Goal: Use online tool/utility

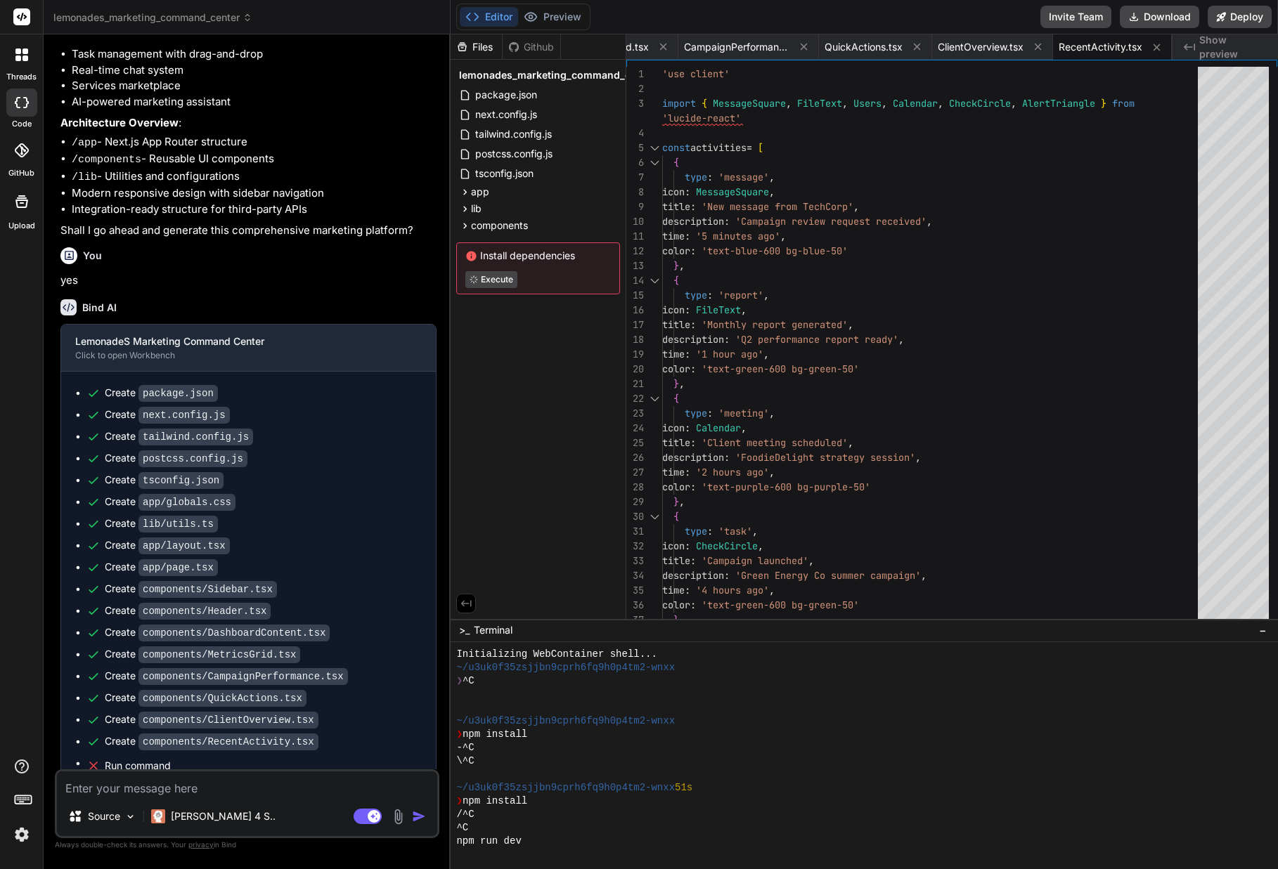
scroll to position [1453, 0]
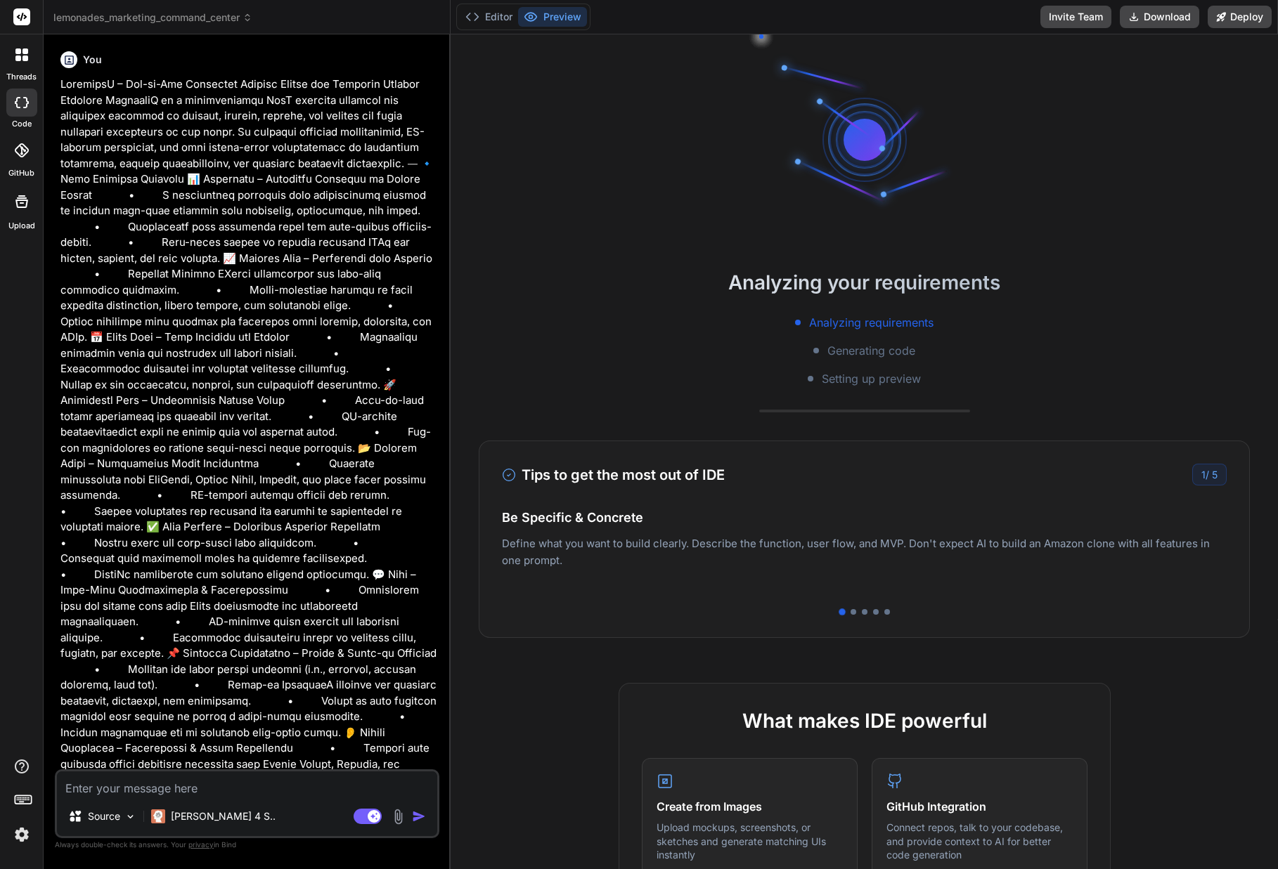
type textarea "x"
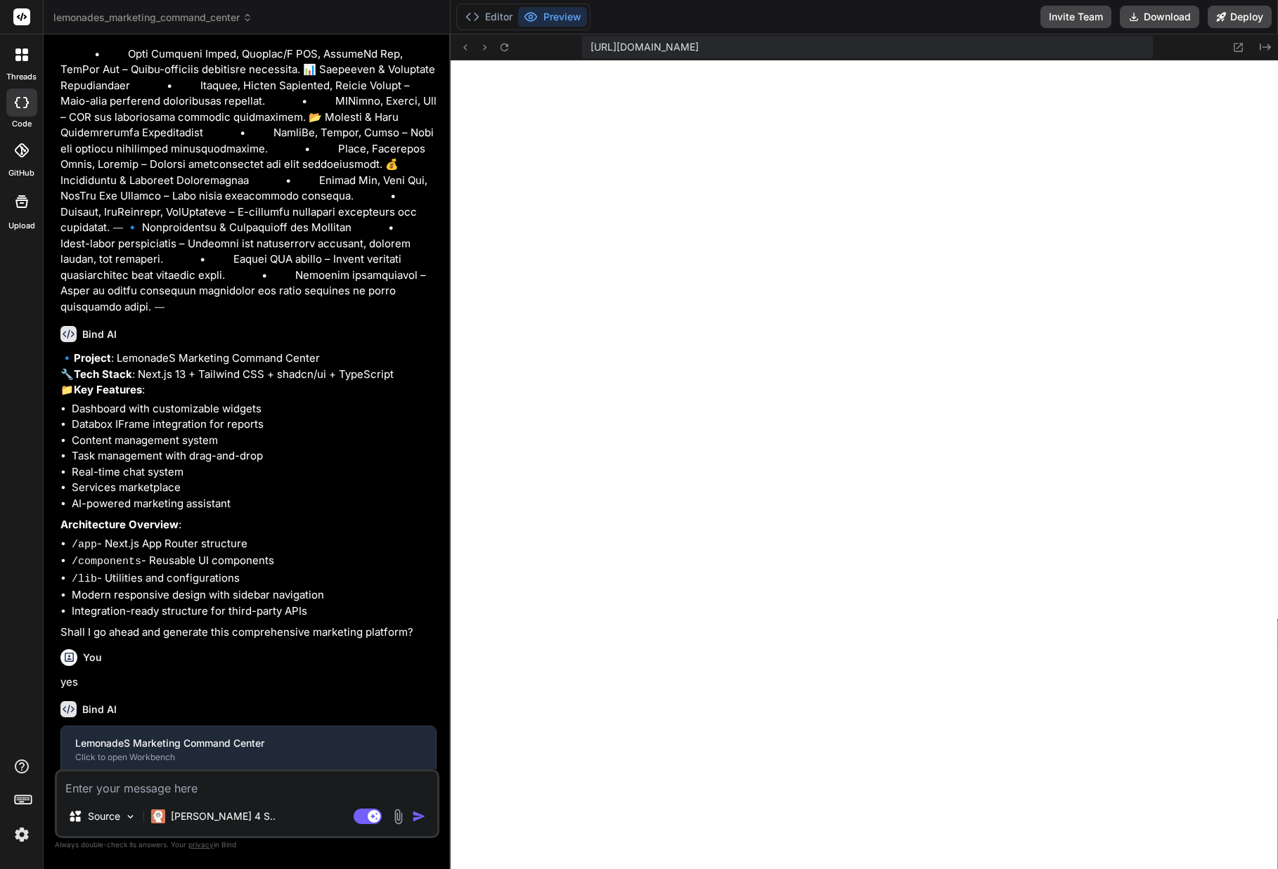
scroll to position [1453, 0]
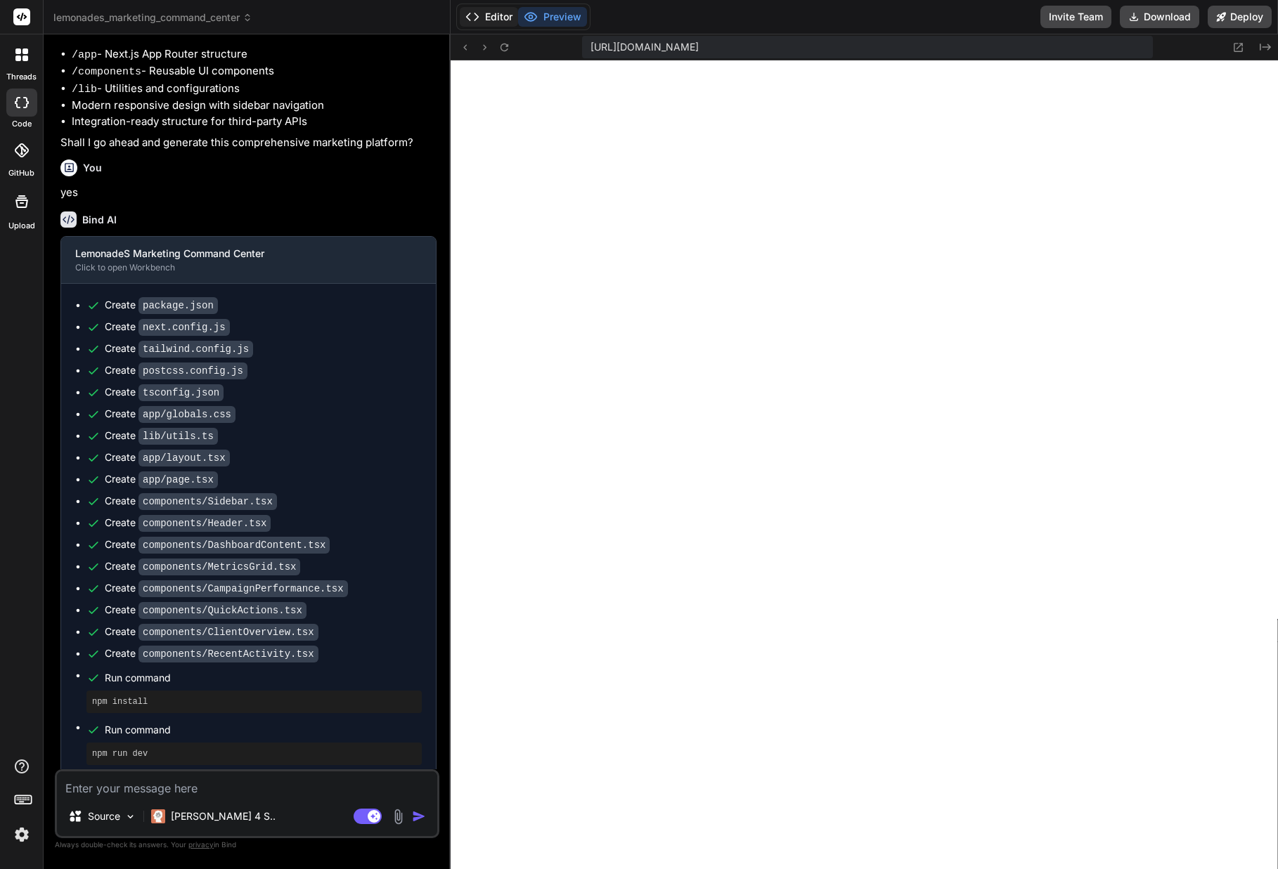
click at [481, 23] on button "Editor" at bounding box center [489, 17] width 58 height 20
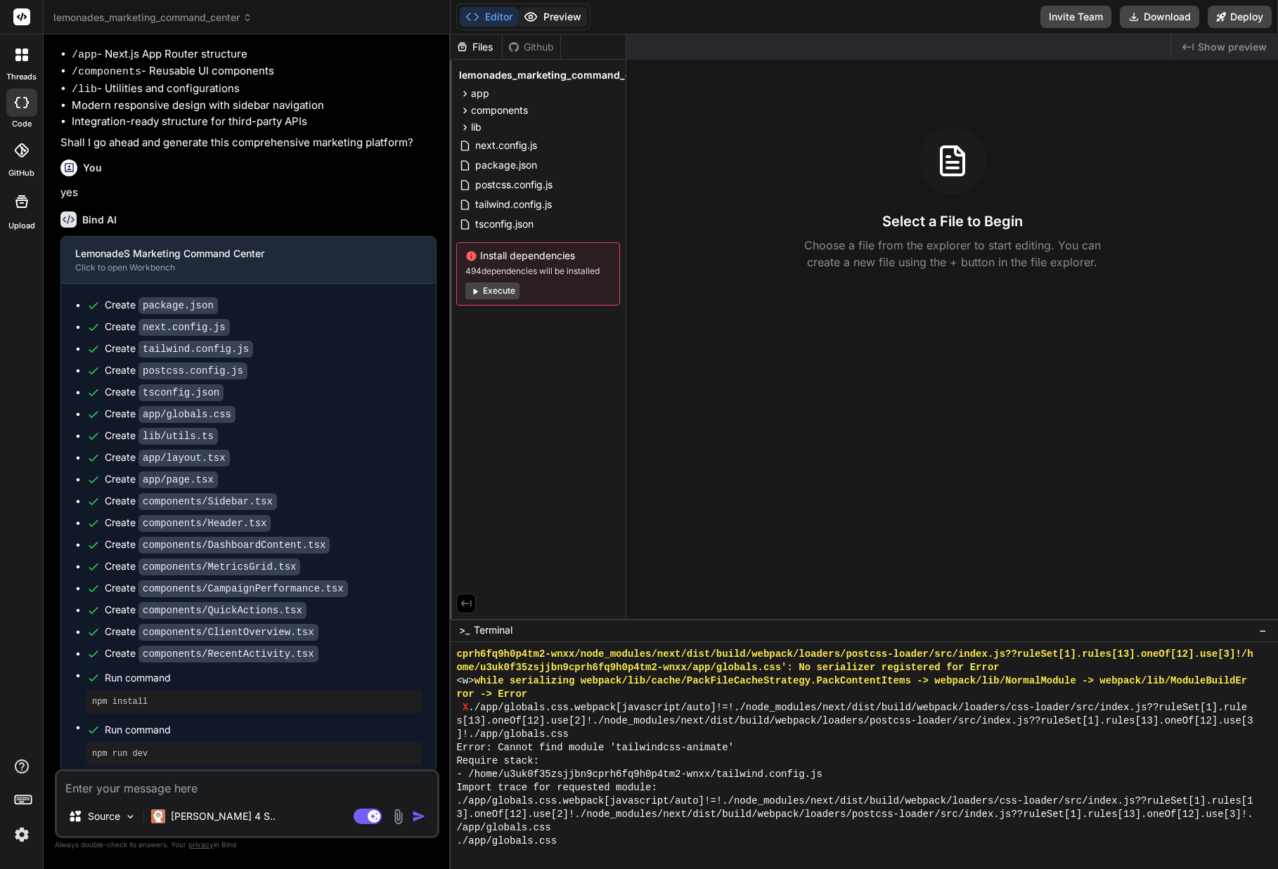
click at [555, 12] on button "Preview" at bounding box center [552, 17] width 69 height 20
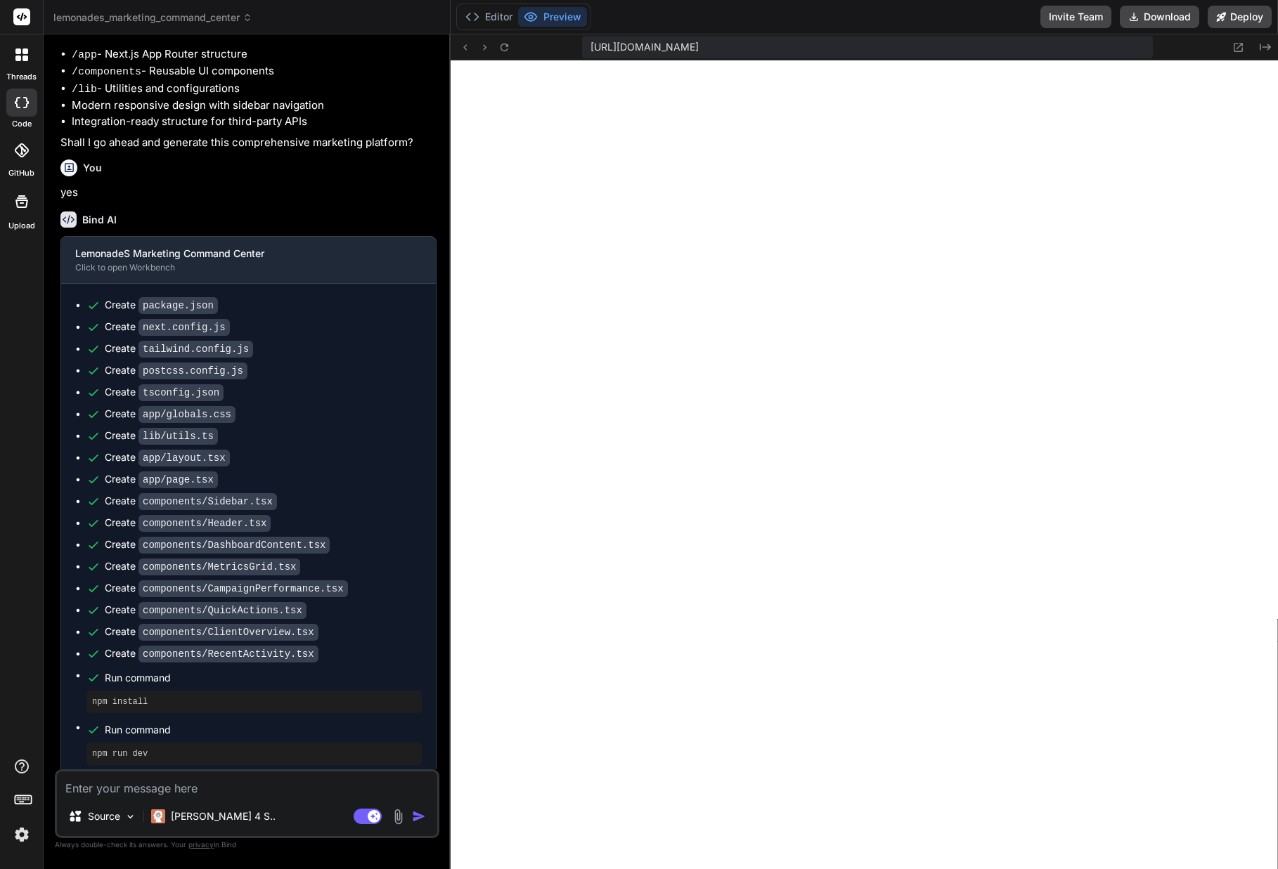
scroll to position [921, 0]
click at [485, 12] on button "Editor" at bounding box center [489, 17] width 58 height 20
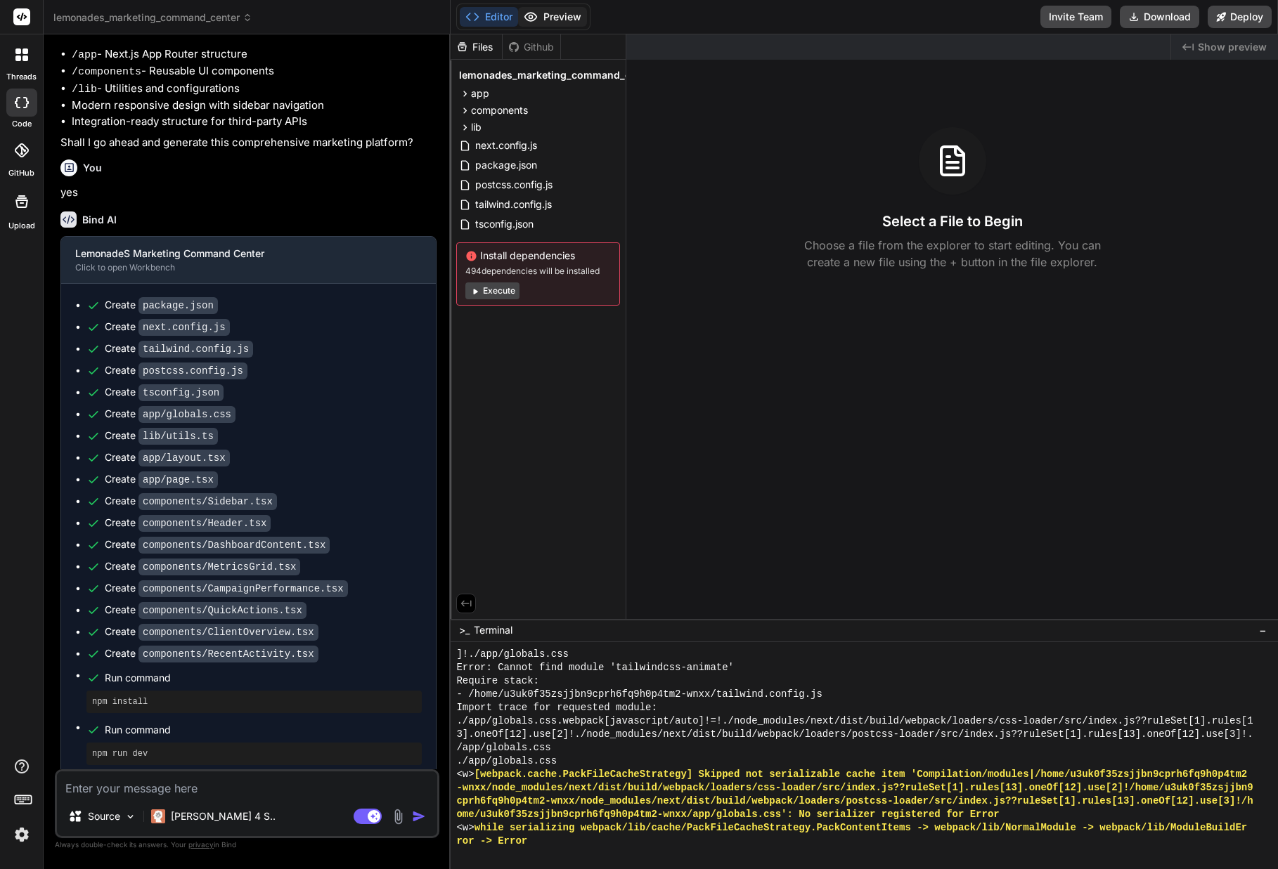
click at [533, 13] on icon at bounding box center [531, 17] width 12 height 8
